Goal: Navigation & Orientation: Find specific page/section

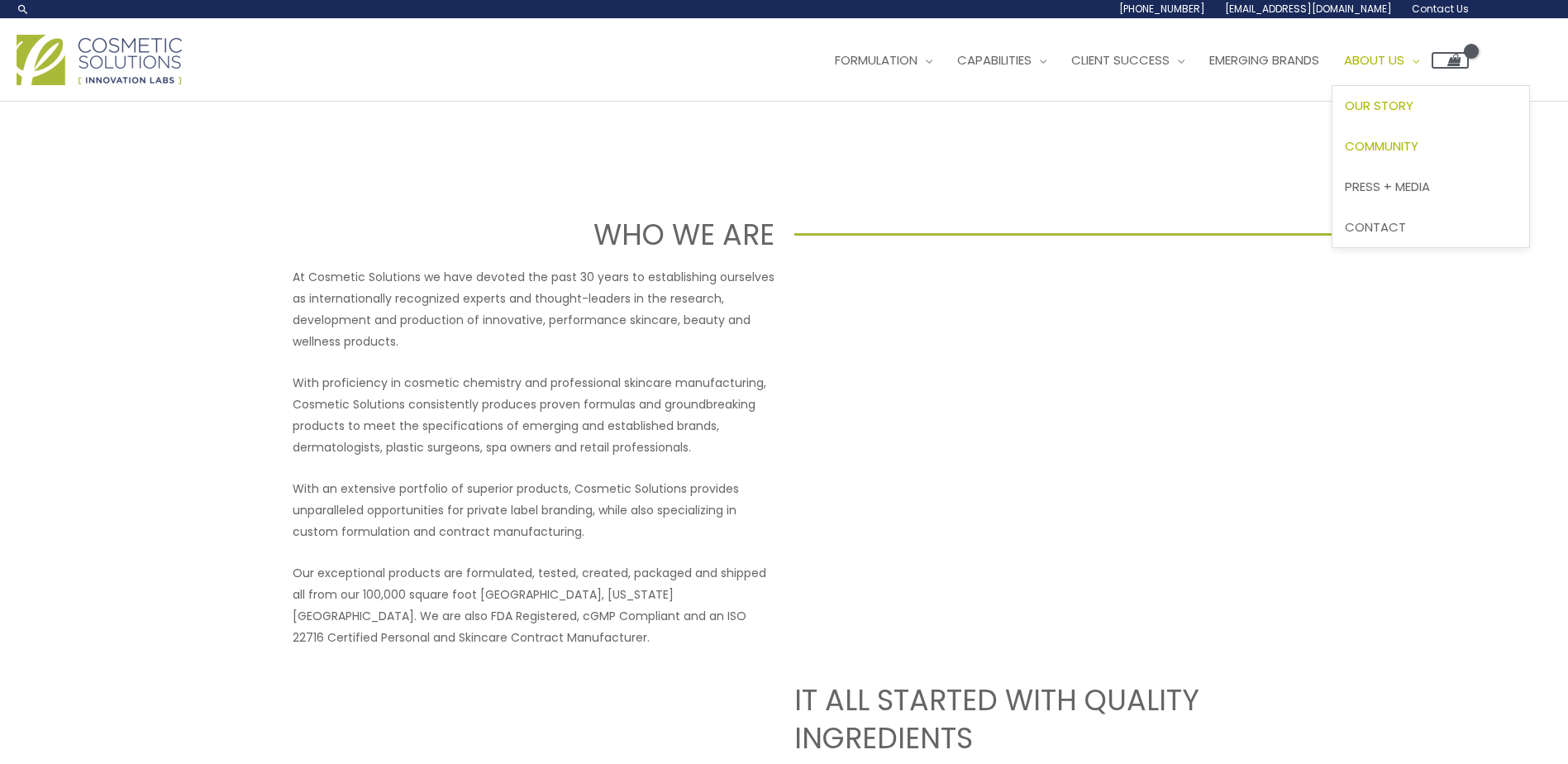
click at [1344, 155] on span "Community" at bounding box center [1381, 146] width 74 height 17
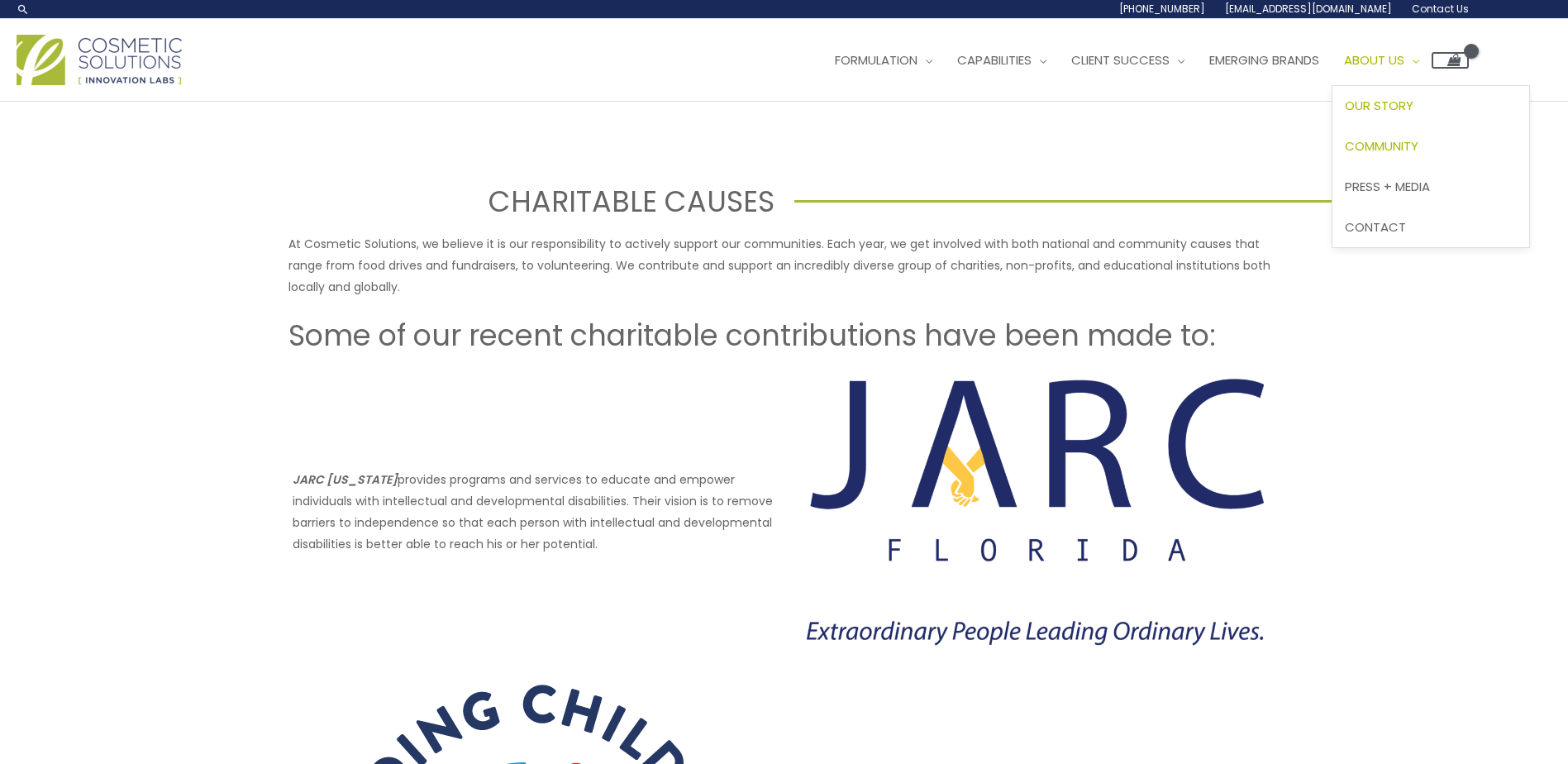
click at [1344, 114] on span "Our Story" at bounding box center [1378, 105] width 69 height 17
